Goal: Information Seeking & Learning: Find specific fact

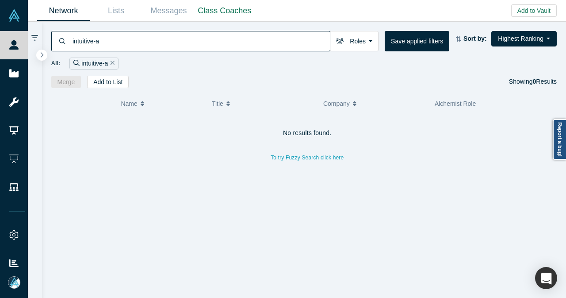
drag, startPoint x: 146, startPoint y: 44, endPoint x: 61, endPoint y: 45, distance: 84.0
click at [62, 45] on div "intuitive-a" at bounding box center [190, 41] width 279 height 20
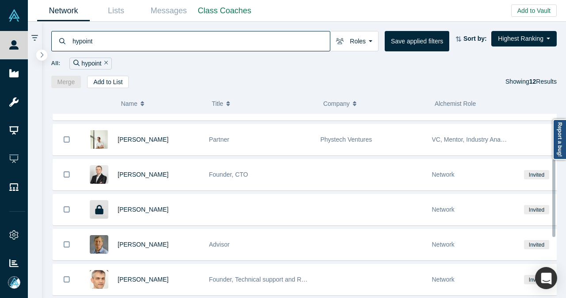
scroll to position [133, 0]
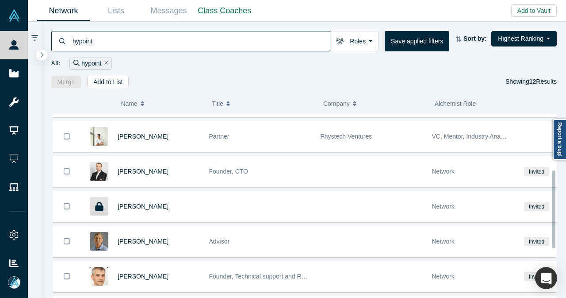
type input "hypoint"
